Goal: Information Seeking & Learning: Learn about a topic

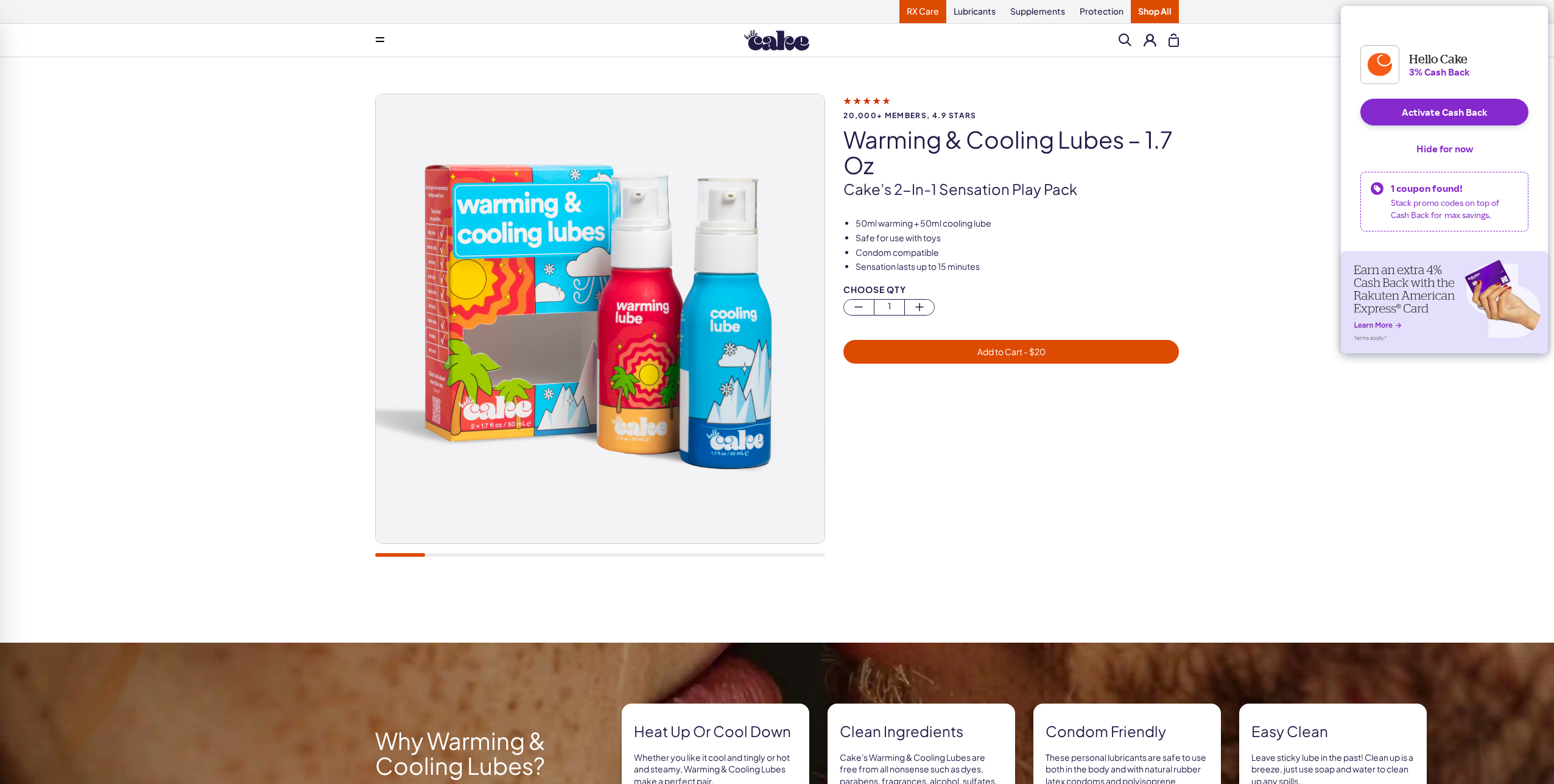
click at [928, 14] on link "RX Care" at bounding box center [923, 11] width 47 height 23
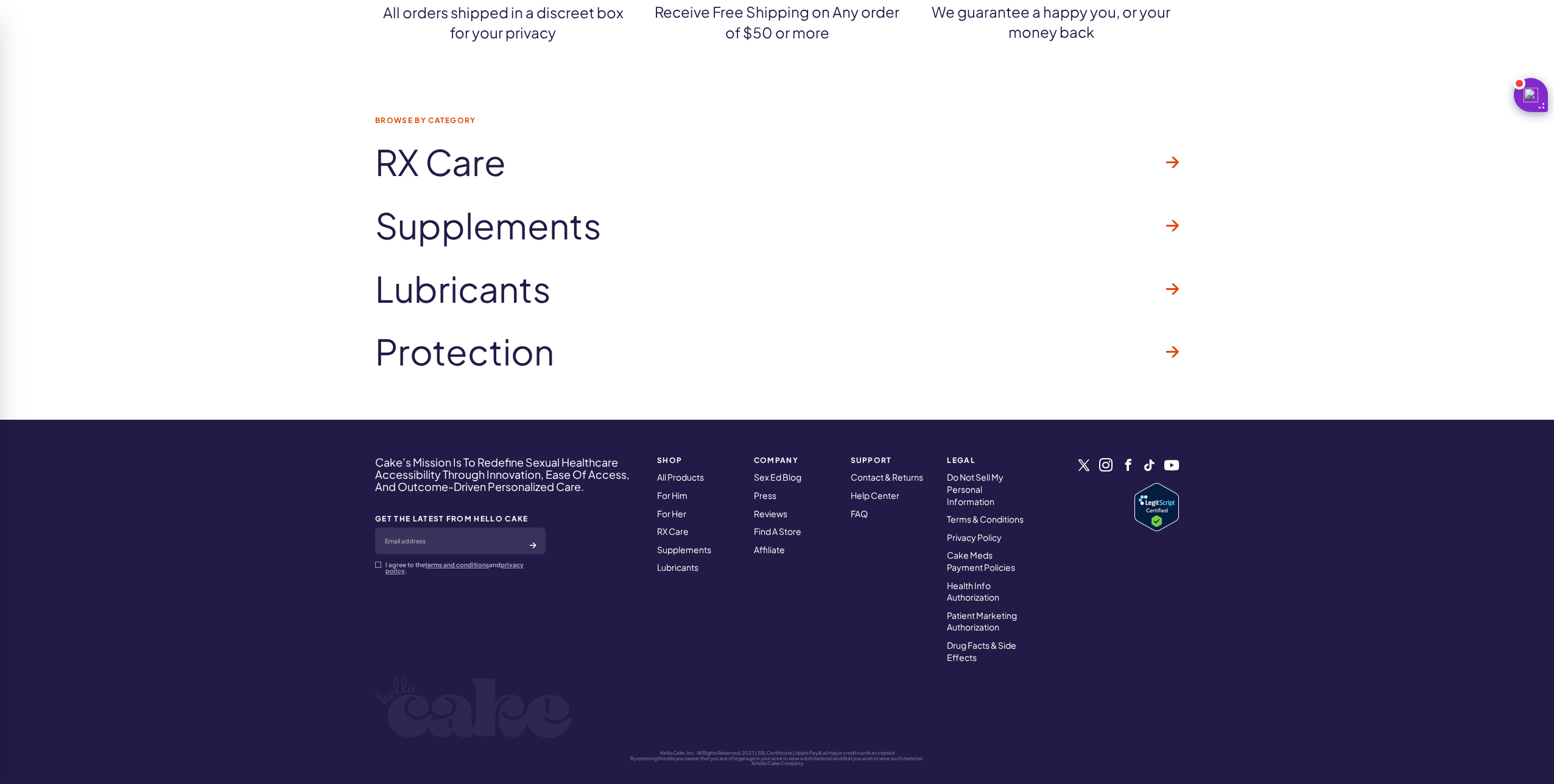
scroll to position [1922, 0]
click at [489, 160] on span "RX Care" at bounding box center [441, 163] width 131 height 39
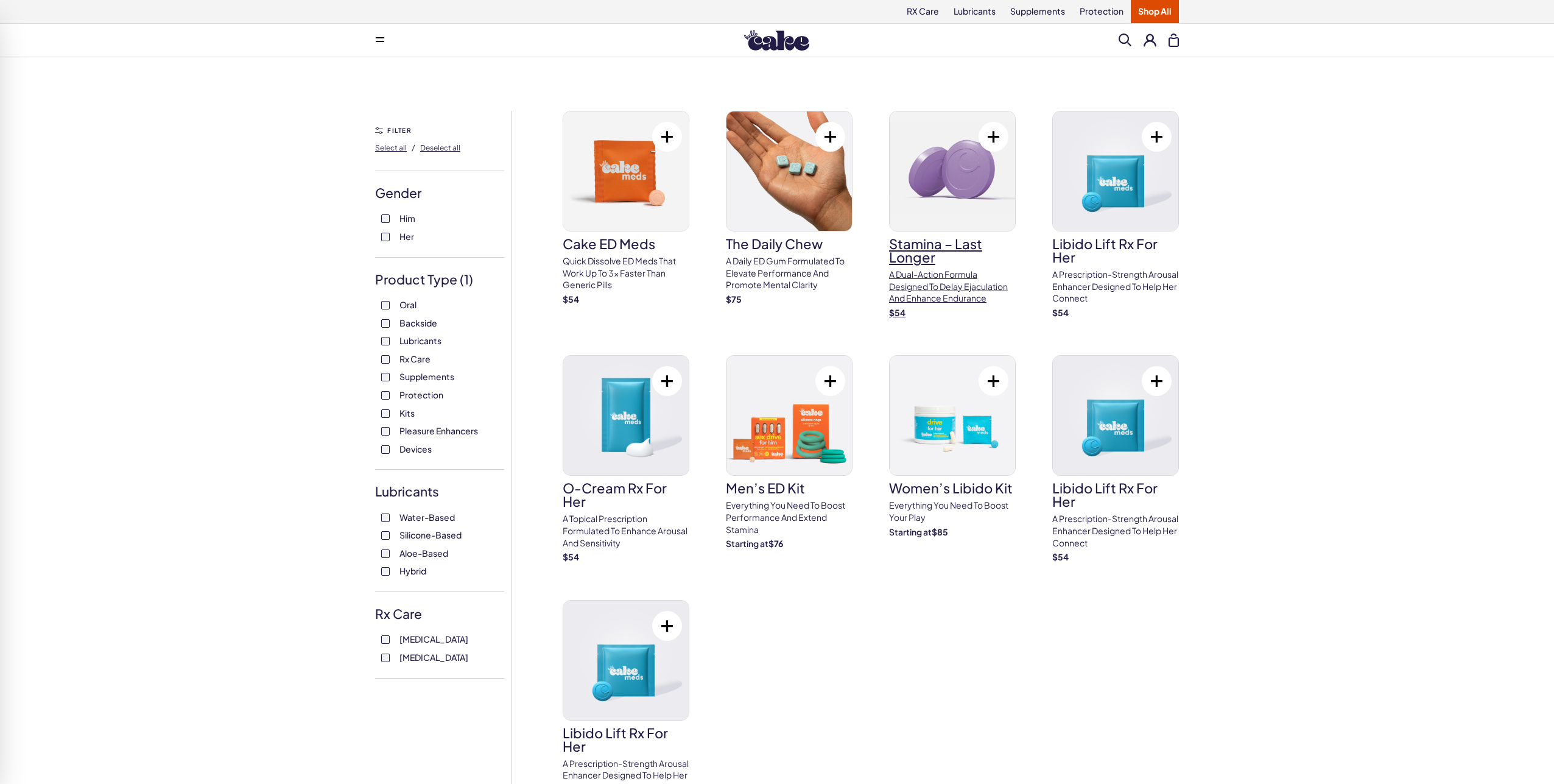
click at [969, 208] on img at bounding box center [953, 171] width 126 height 119
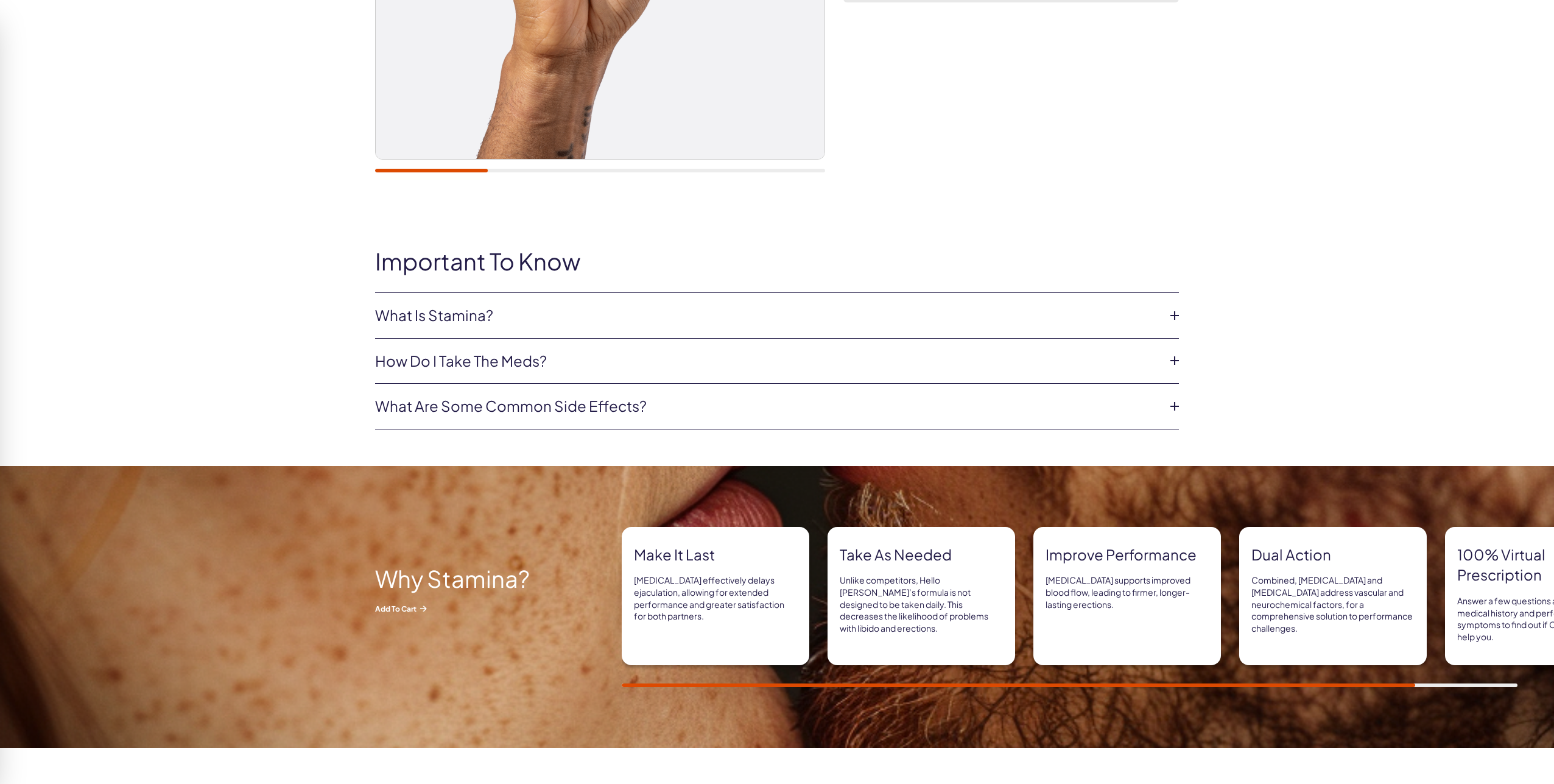
scroll to position [397, 0]
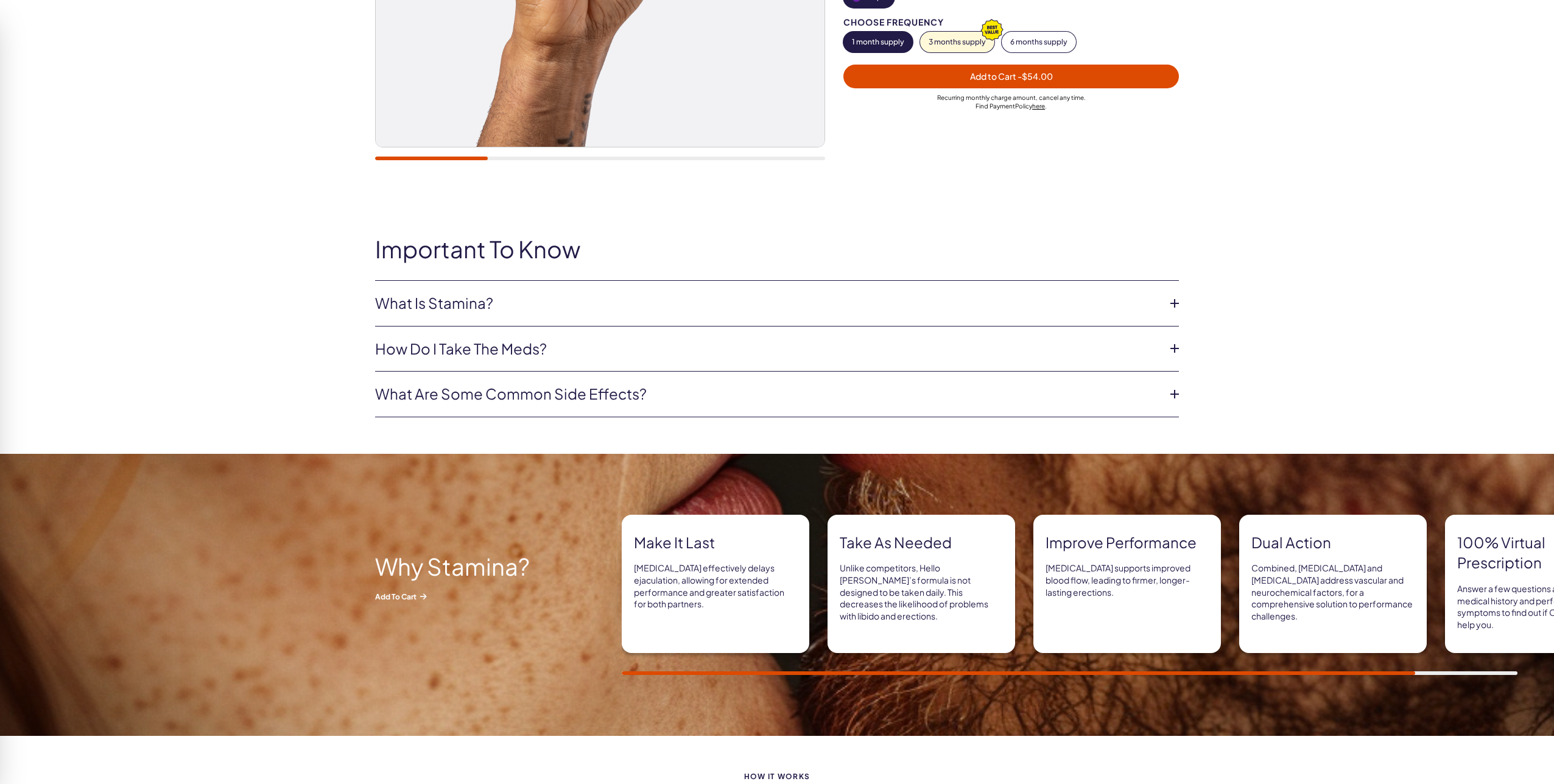
click at [594, 299] on link "What Is Stamina?" at bounding box center [768, 303] width 784 height 20
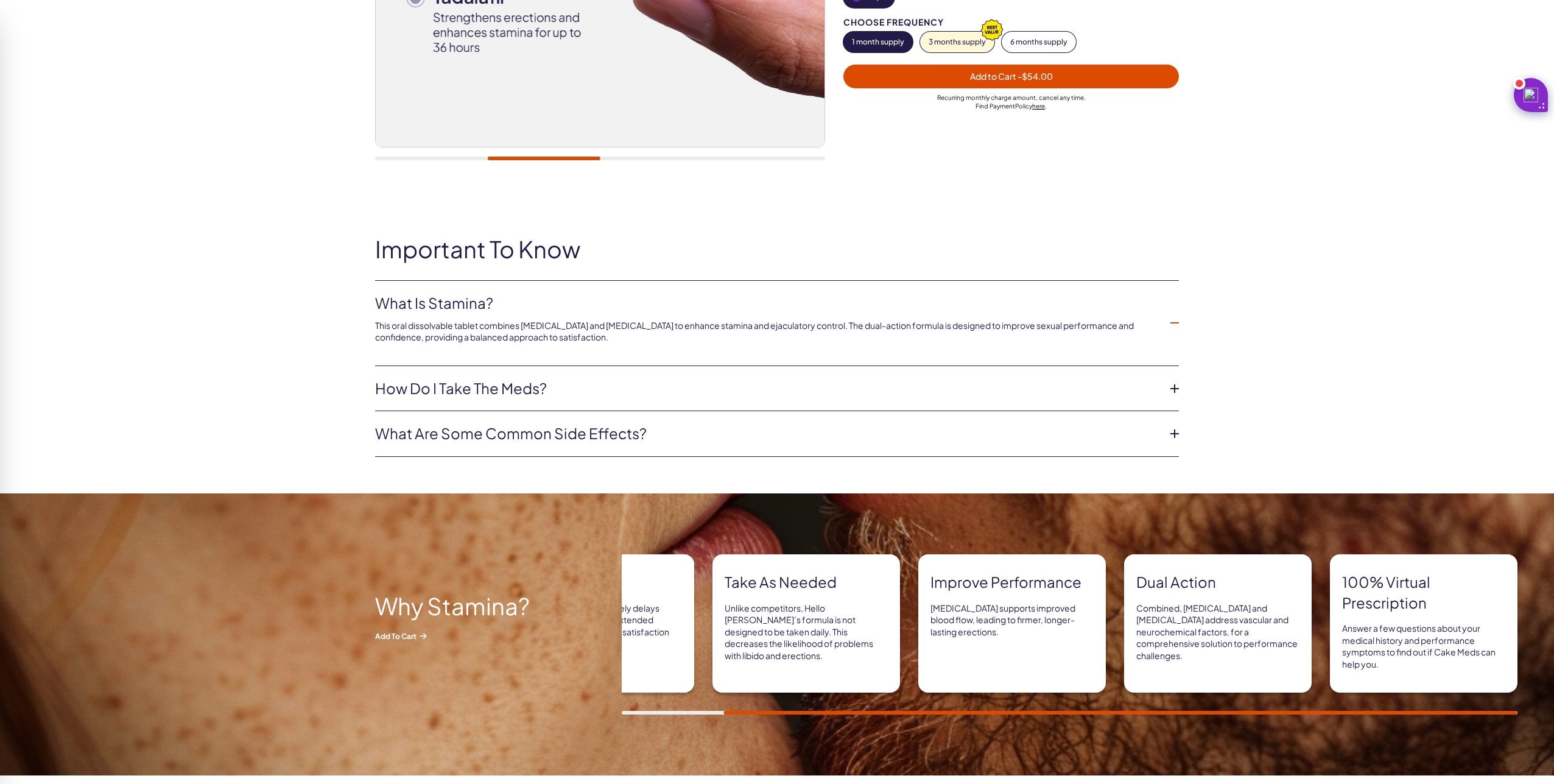
click at [598, 326] on p "This oral dissolvable tablet combines Tadalafil and Paroxetine to enhance stami…" at bounding box center [768, 332] width 784 height 24
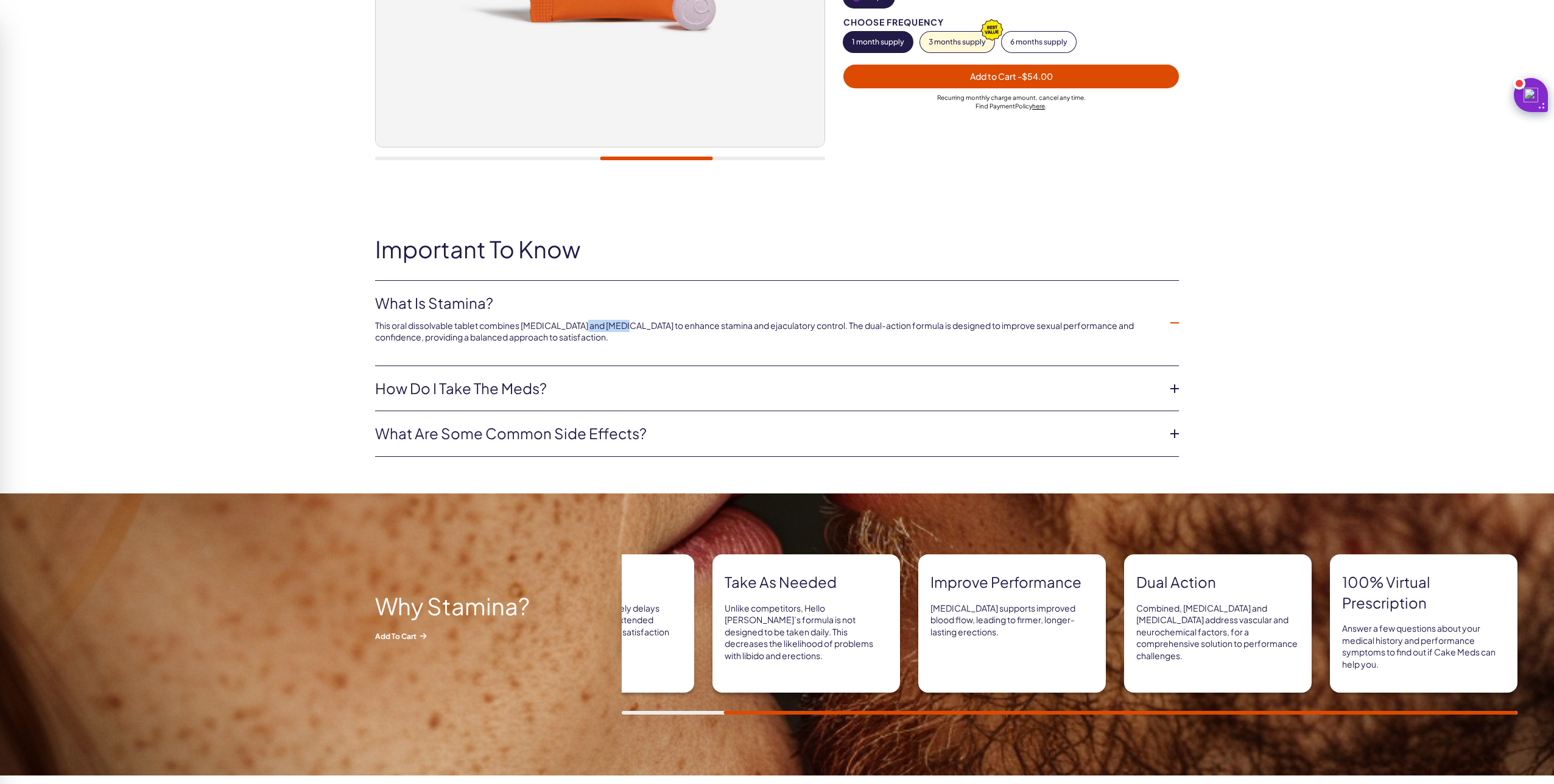
copy p "Paroxetine"
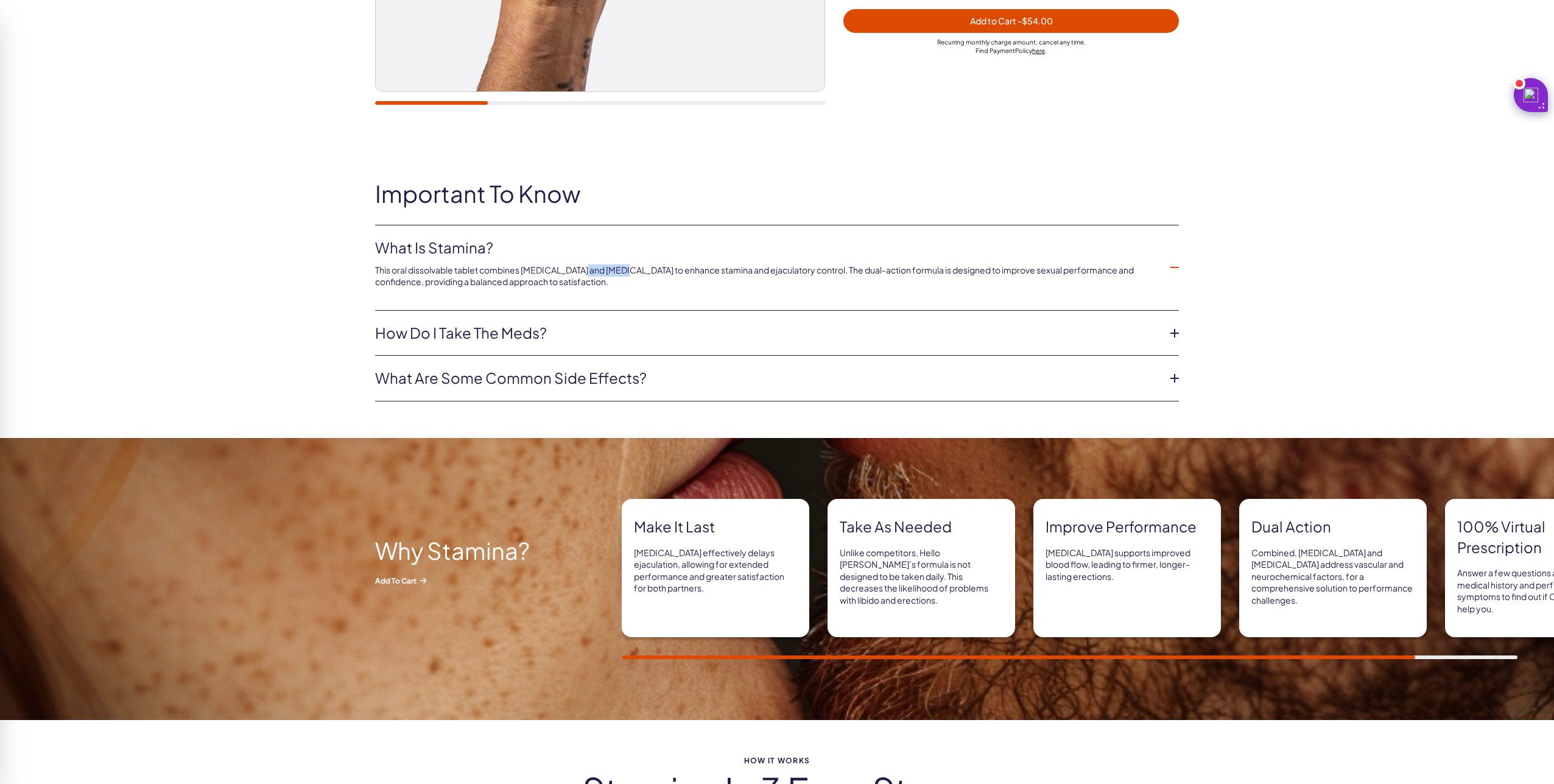
scroll to position [459, 0]
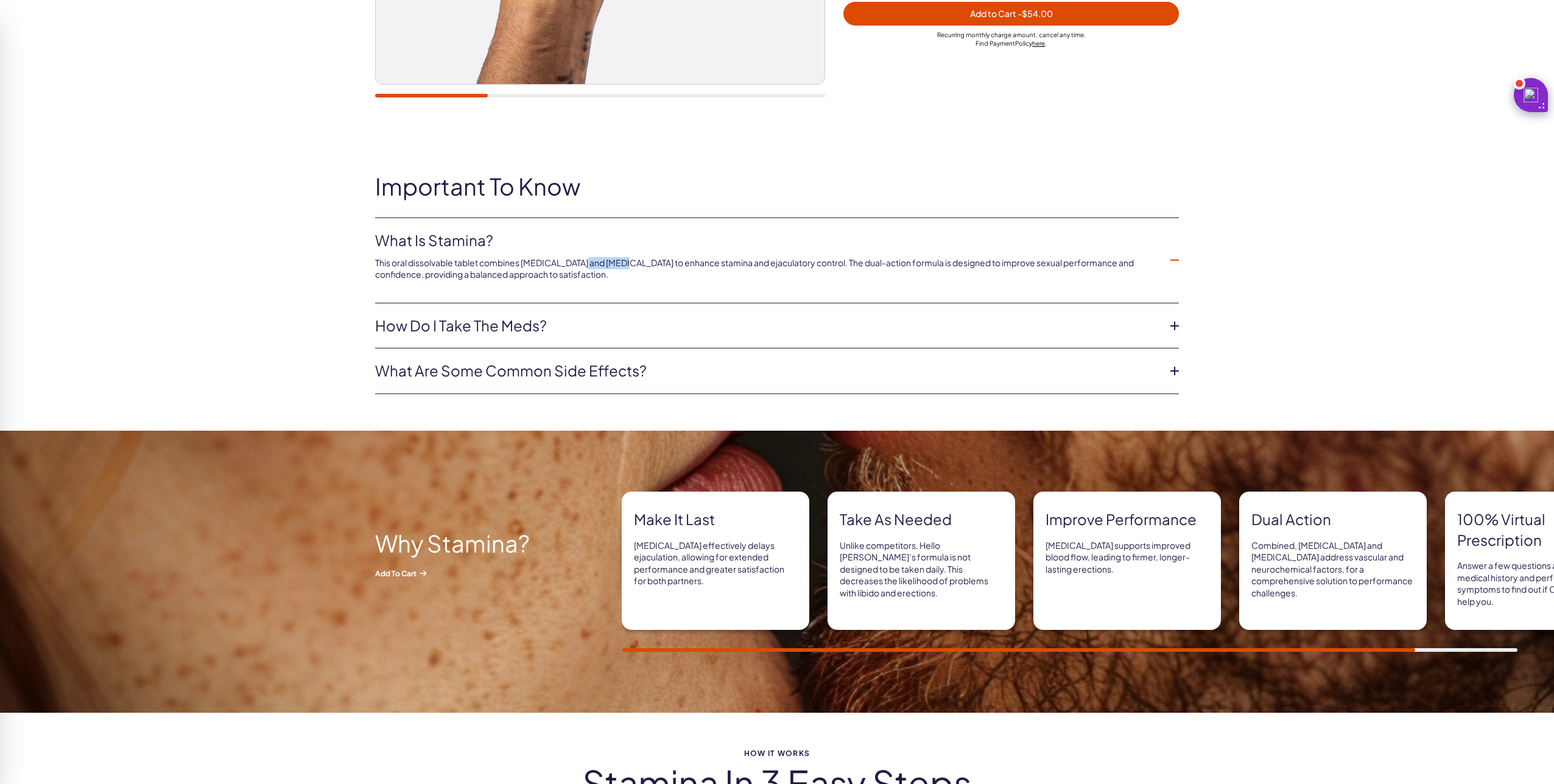
click at [825, 321] on link "How do I take the Meds?" at bounding box center [768, 326] width 784 height 20
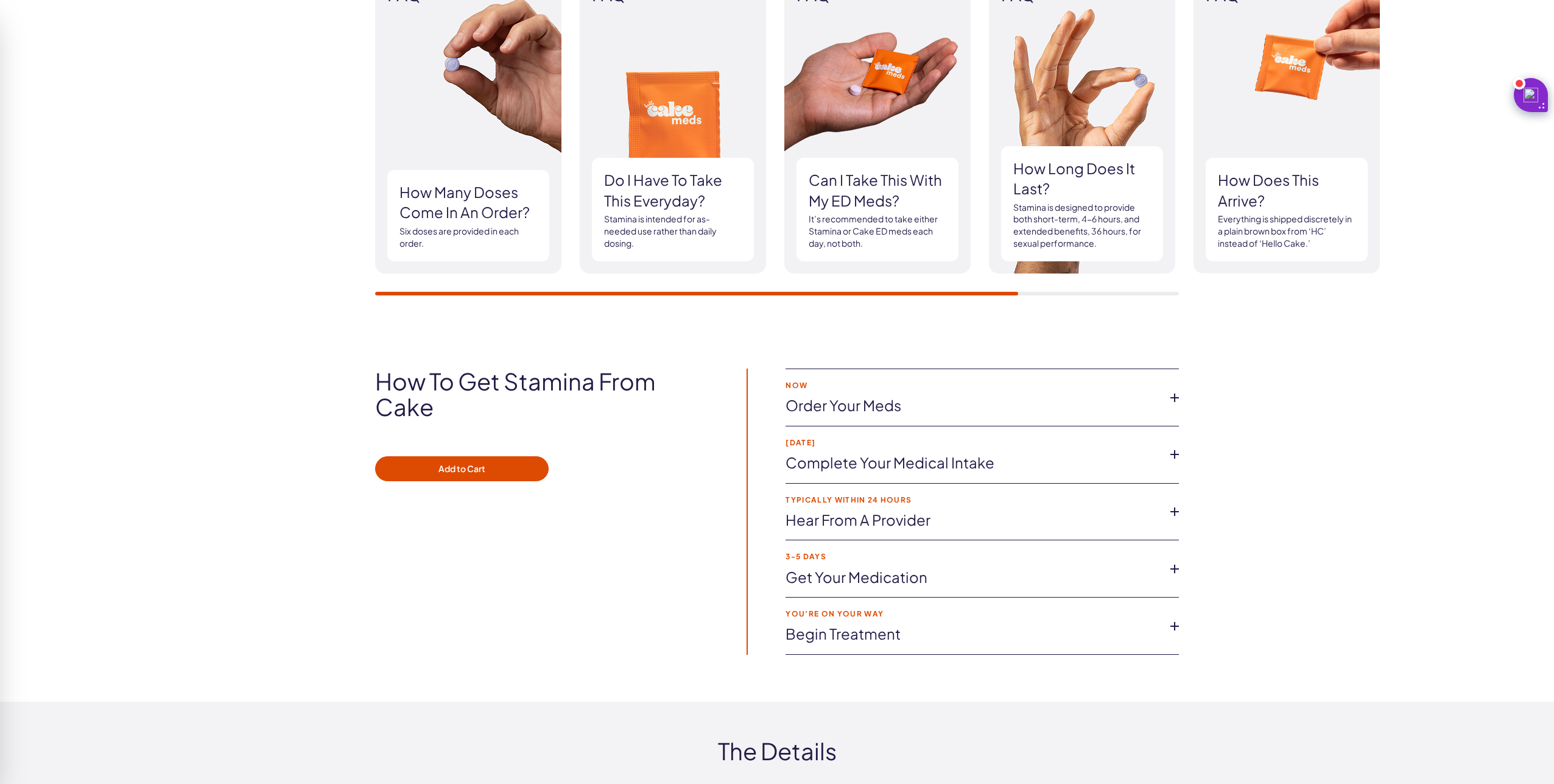
scroll to position [1497, 0]
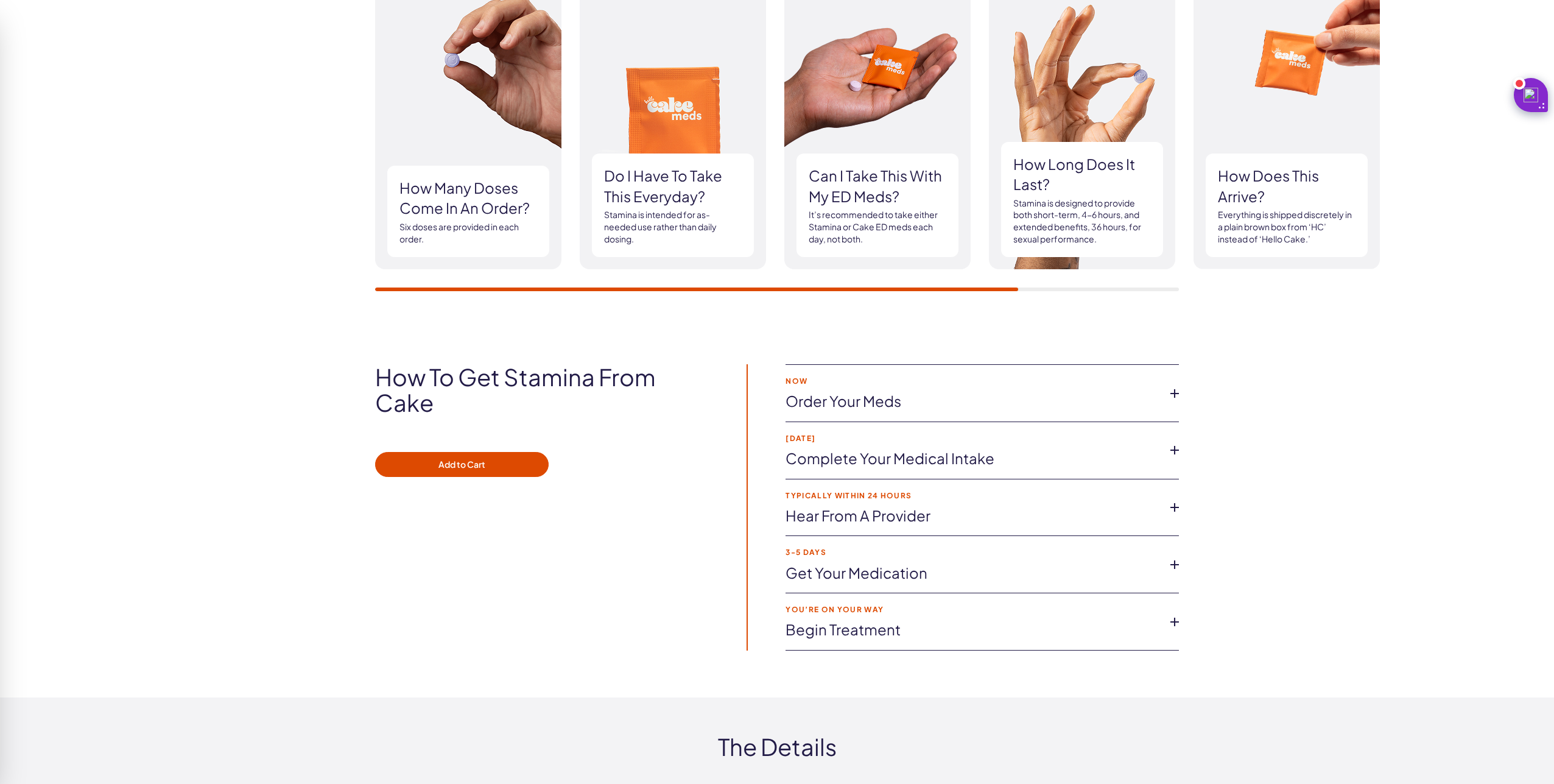
click at [660, 194] on h3 "Do I have to Take this everyday?" at bounding box center [673, 186] width 137 height 41
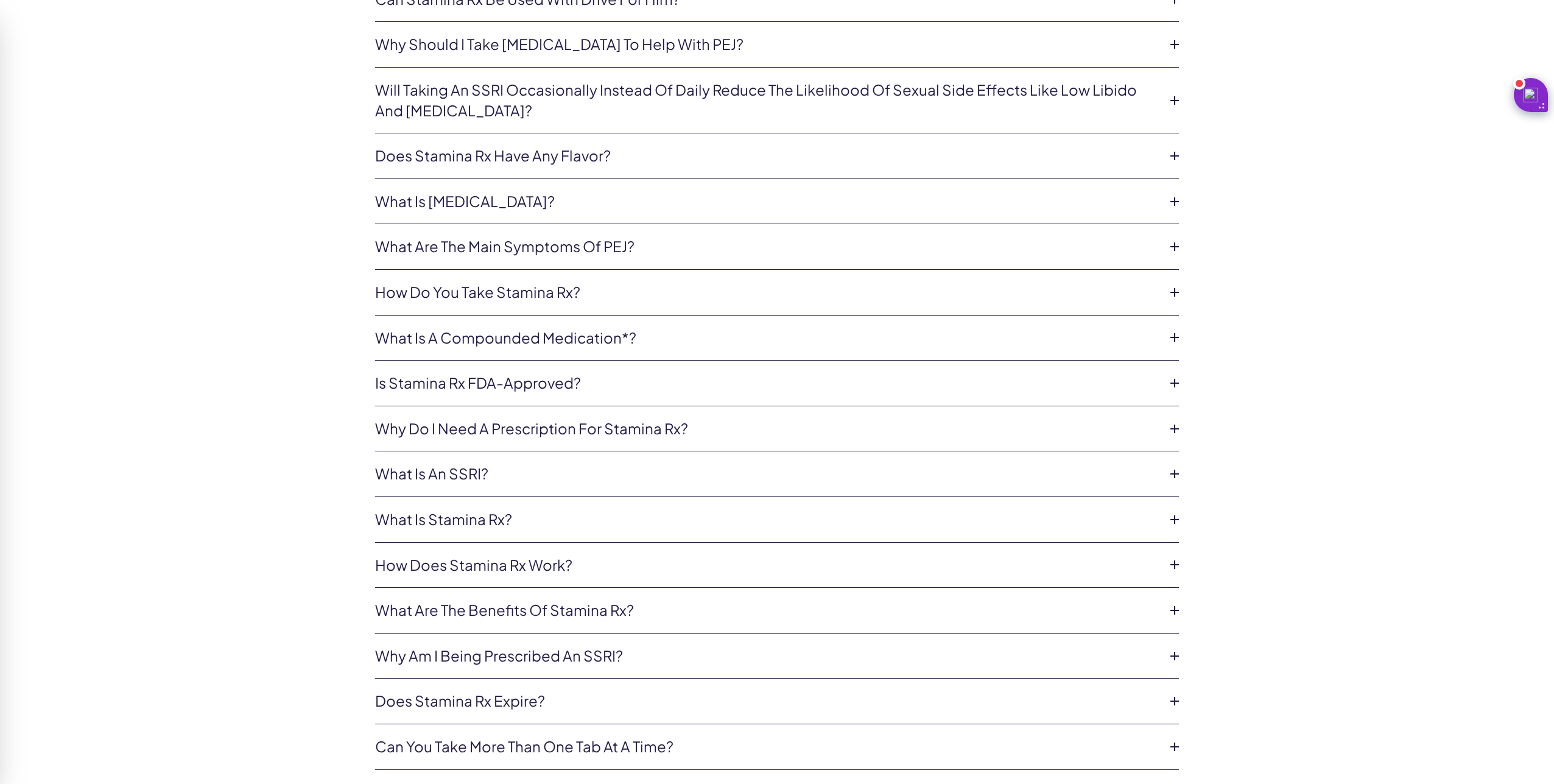
scroll to position [3255, 0]
click at [532, 196] on link "What is premature ejaculation?" at bounding box center [768, 199] width 784 height 20
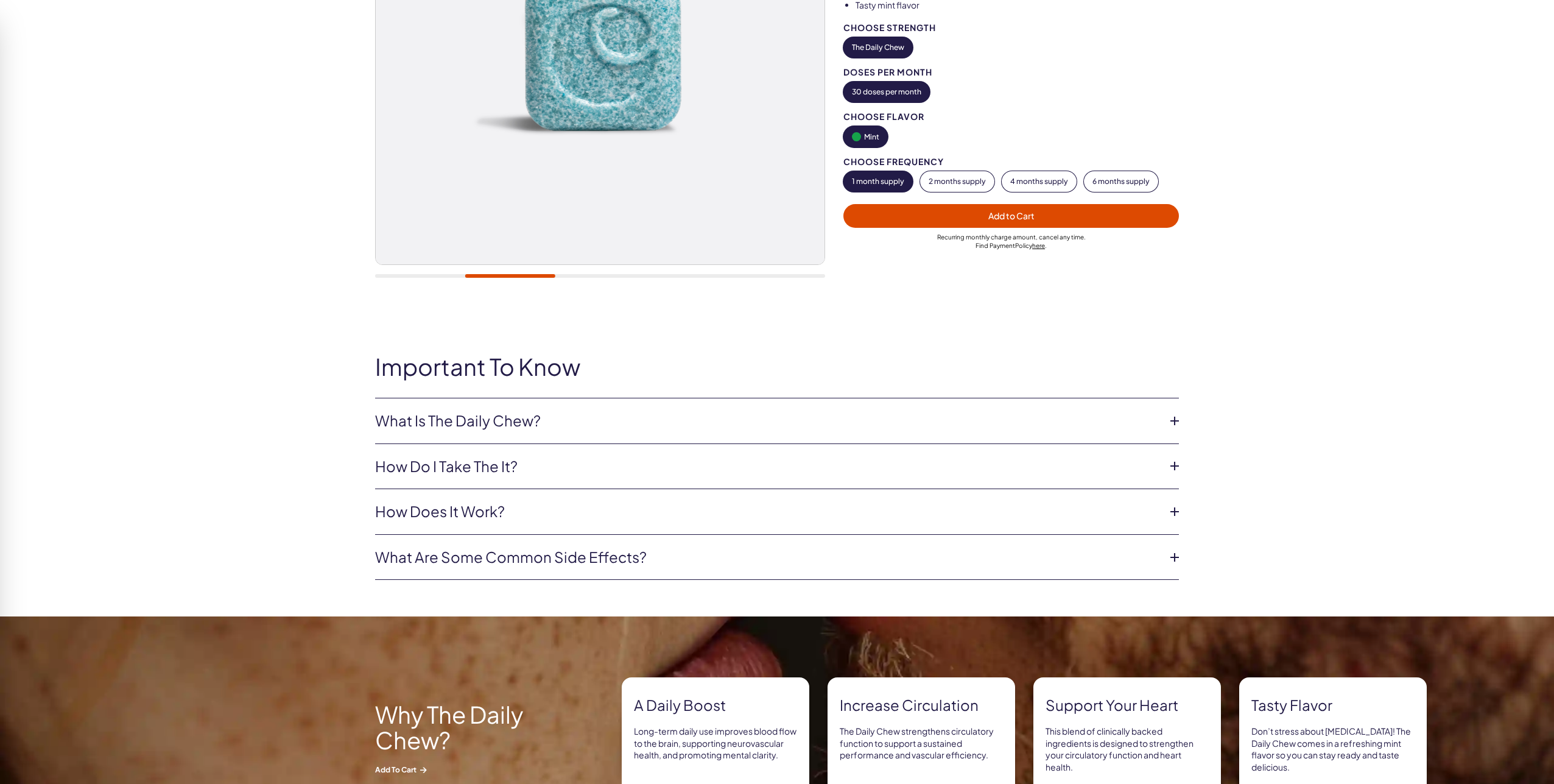
scroll to position [282, 0]
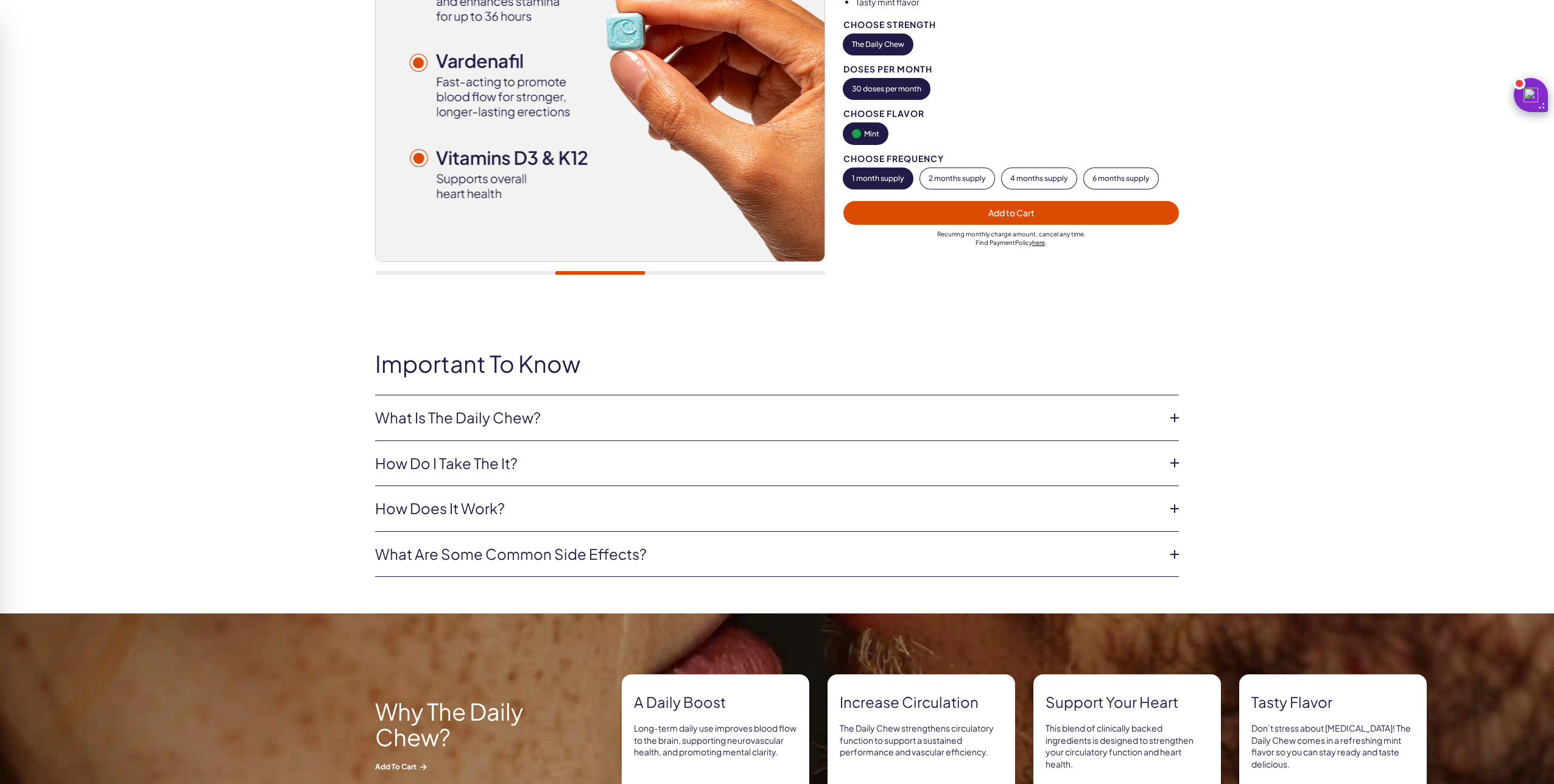
click at [484, 405] on li "What Is The Daily Chew? The Daily Chew is the key to daily maintenance for long…" at bounding box center [777, 418] width 804 height 46
click at [475, 416] on link "What Is The Daily Chew?" at bounding box center [768, 418] width 784 height 20
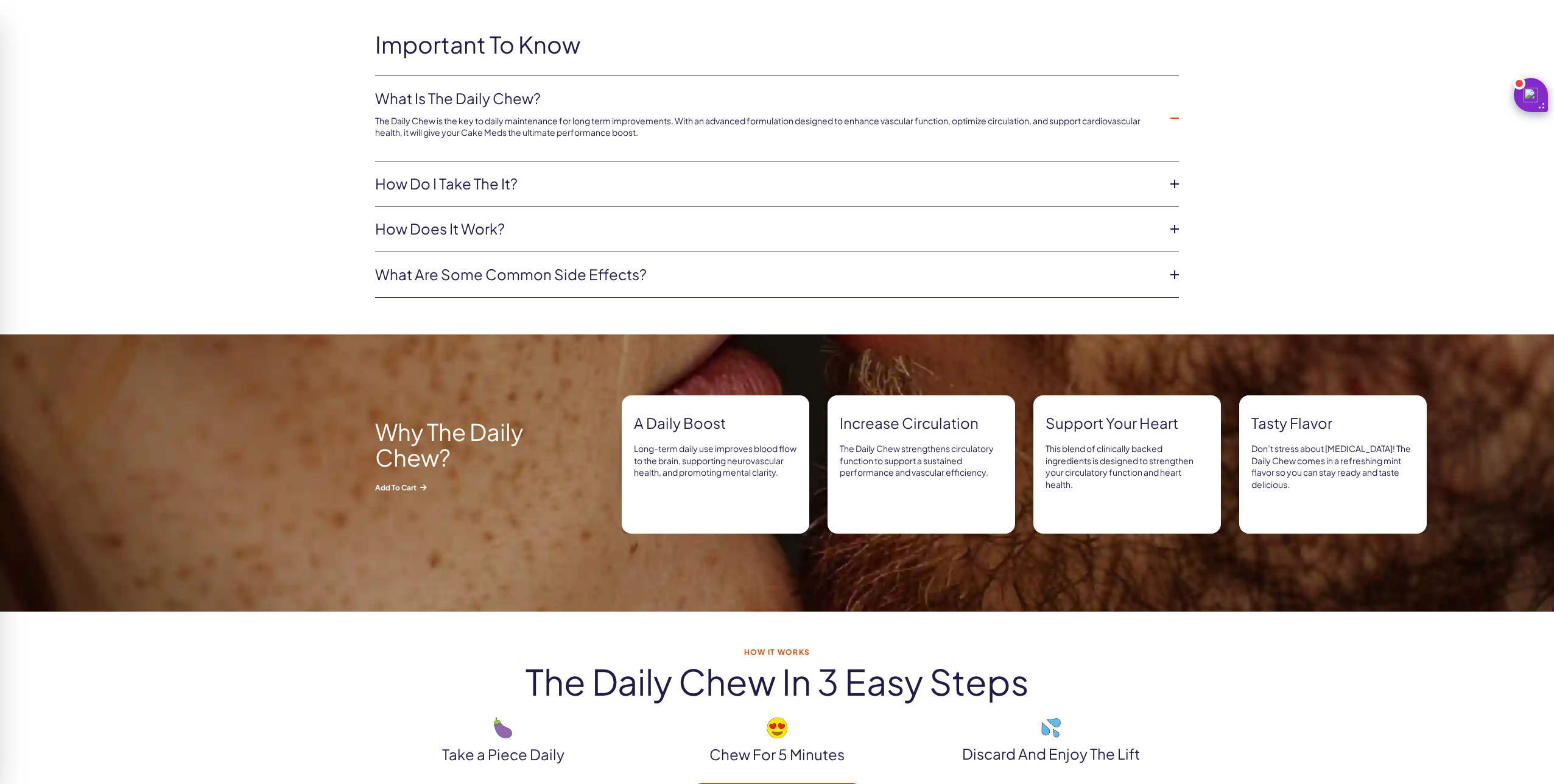
scroll to position [504, 0]
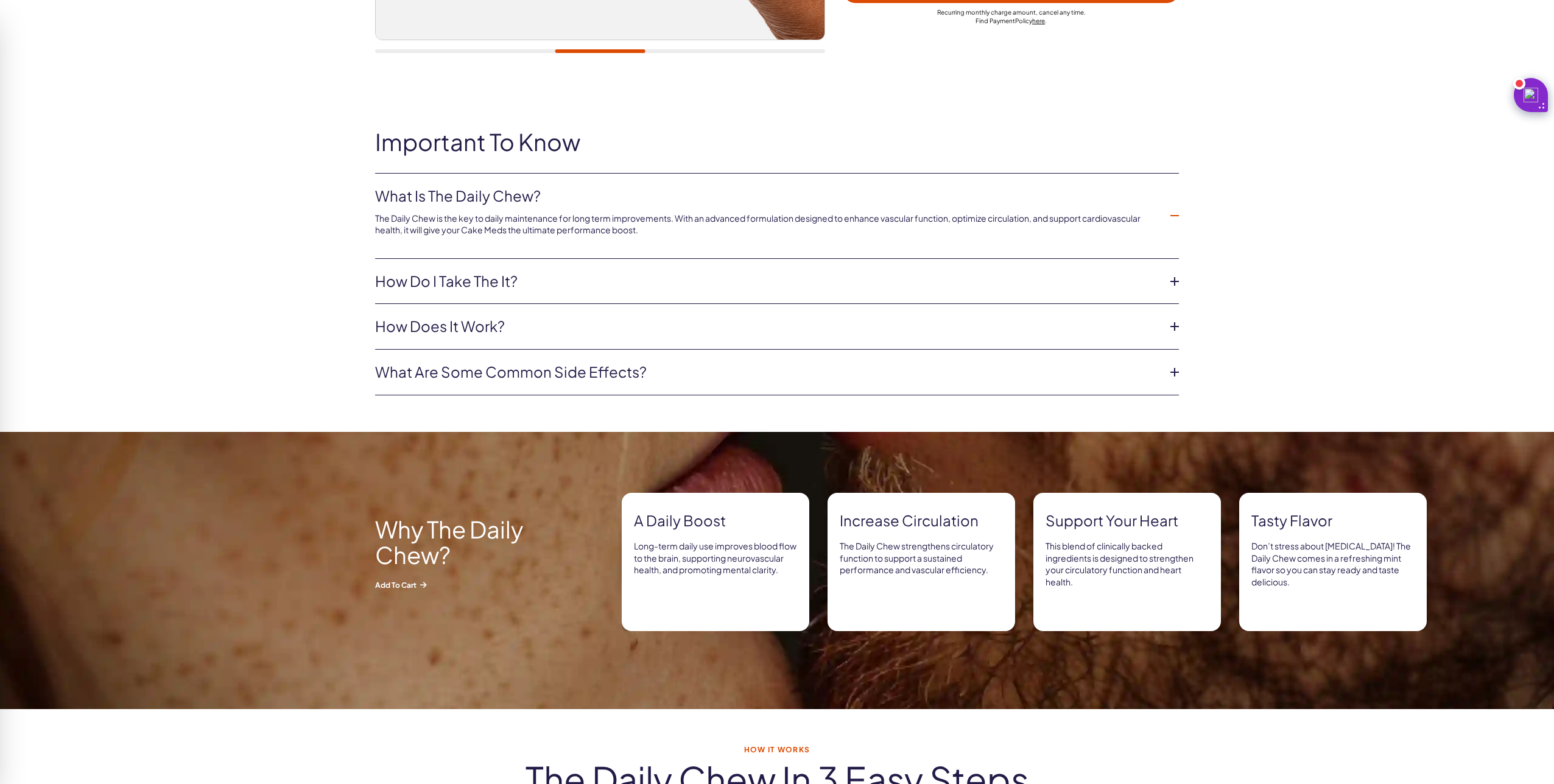
click at [499, 332] on link "How Does it Work?" at bounding box center [768, 326] width 784 height 20
